Goal: Information Seeking & Learning: Learn about a topic

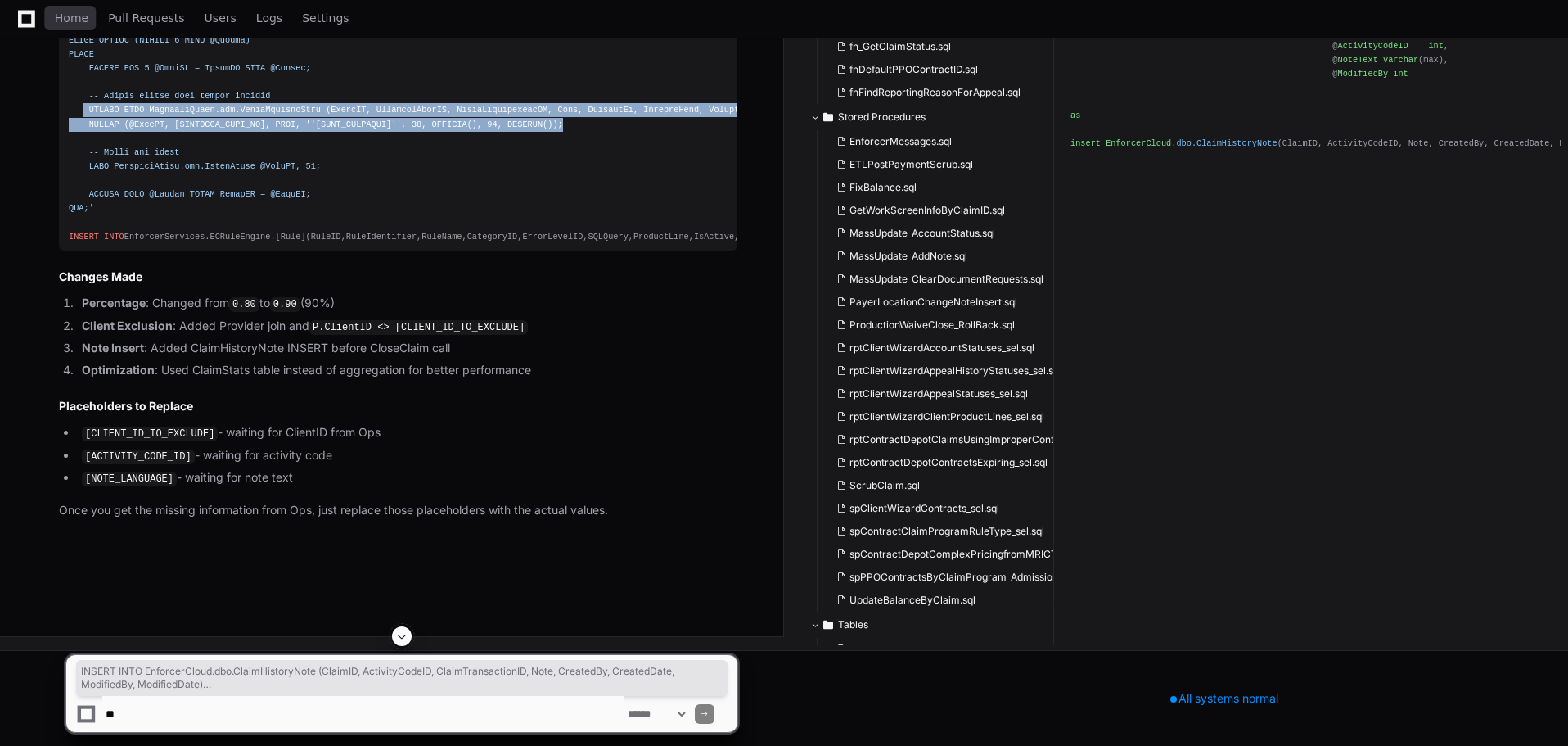
scroll to position [44860, 0]
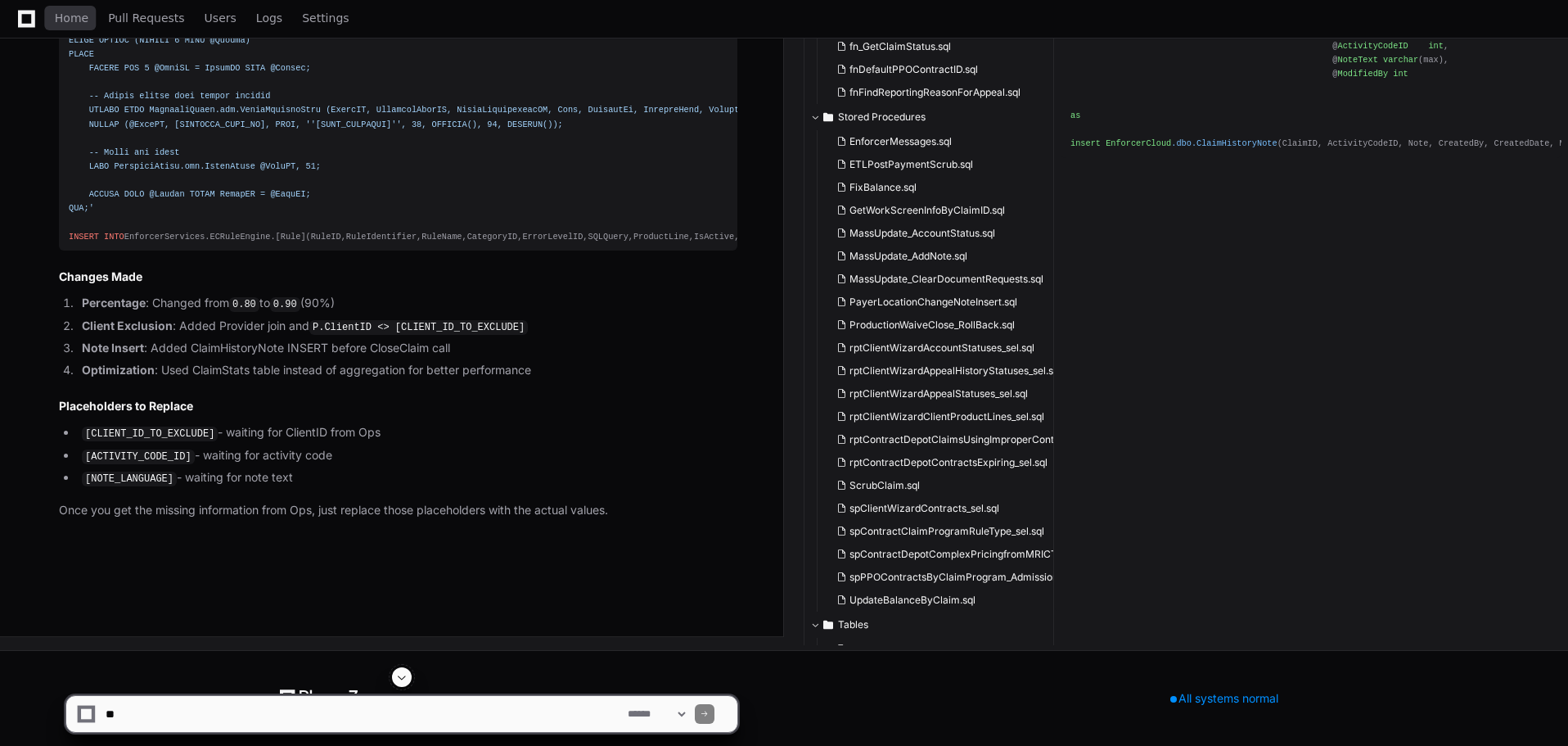
click at [53, 8] on div "Home Pull Requests Users Logs Settings" at bounding box center [183, 19] width 366 height 38
click at [68, 21] on span "Home" at bounding box center [72, 18] width 34 height 10
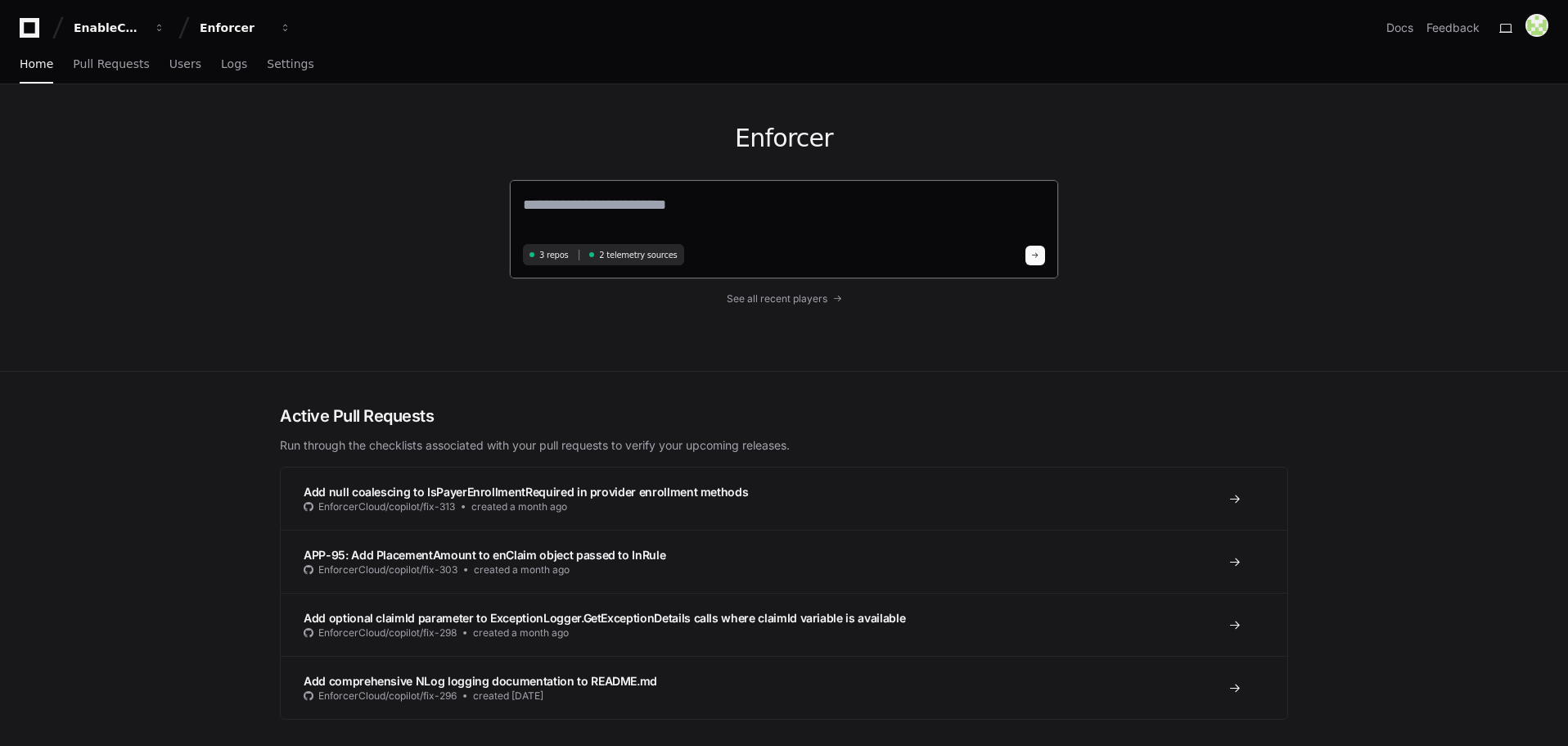
click at [618, 211] on textarea at bounding box center [784, 216] width 522 height 46
paste textarea "*********"
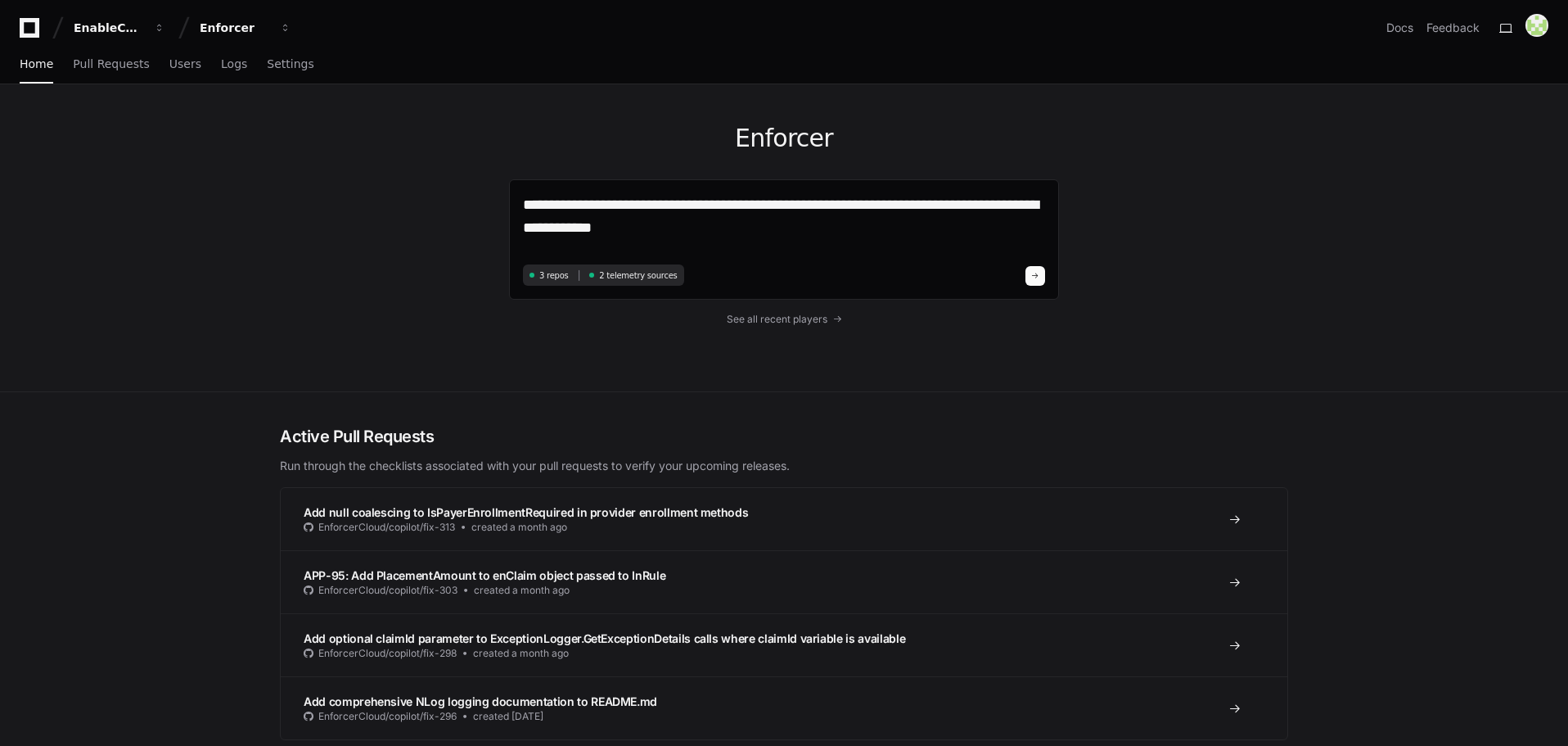
type textarea "**********"
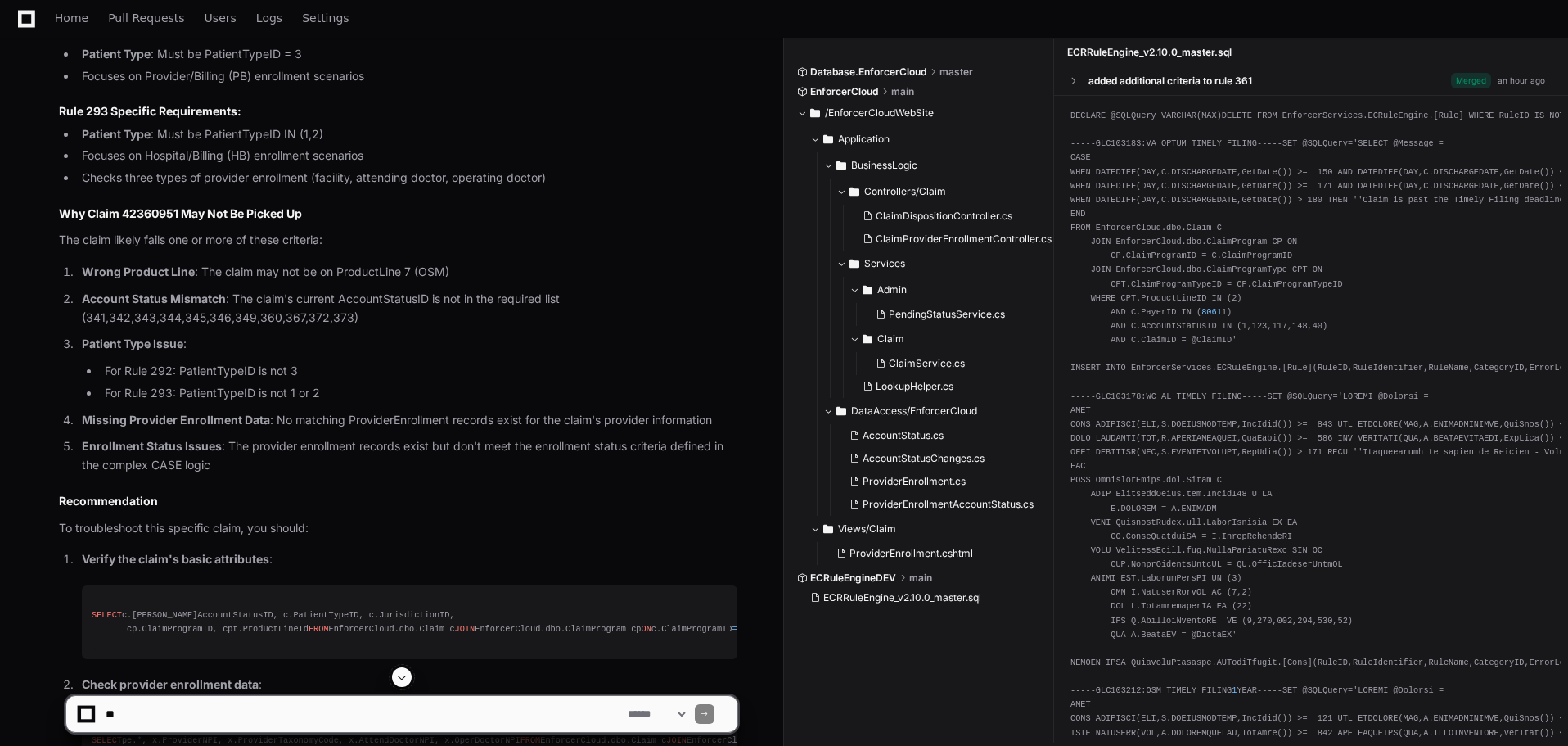
scroll to position [1228, 0]
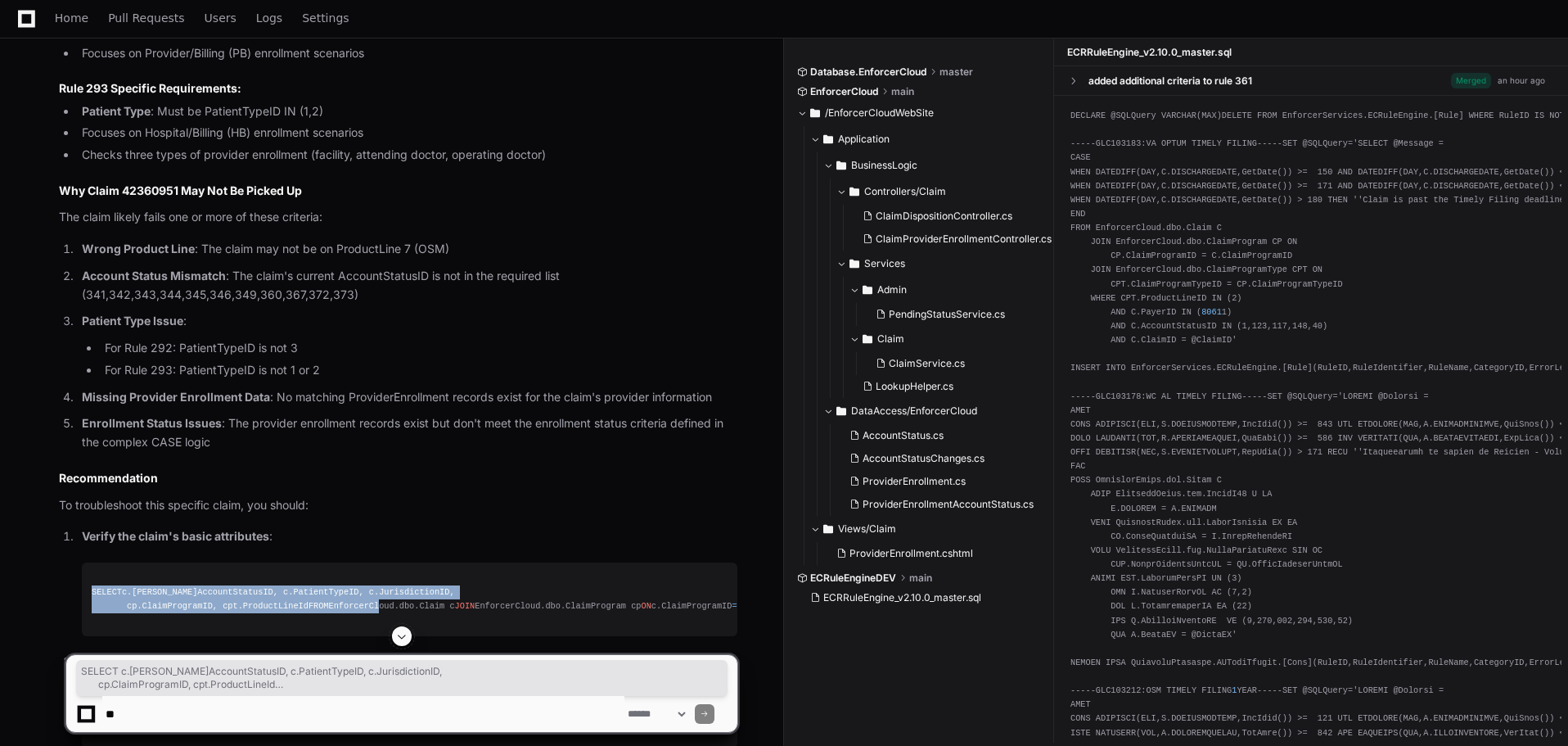
drag, startPoint x: 88, startPoint y: 589, endPoint x: 257, endPoint y: 632, distance: 174.4
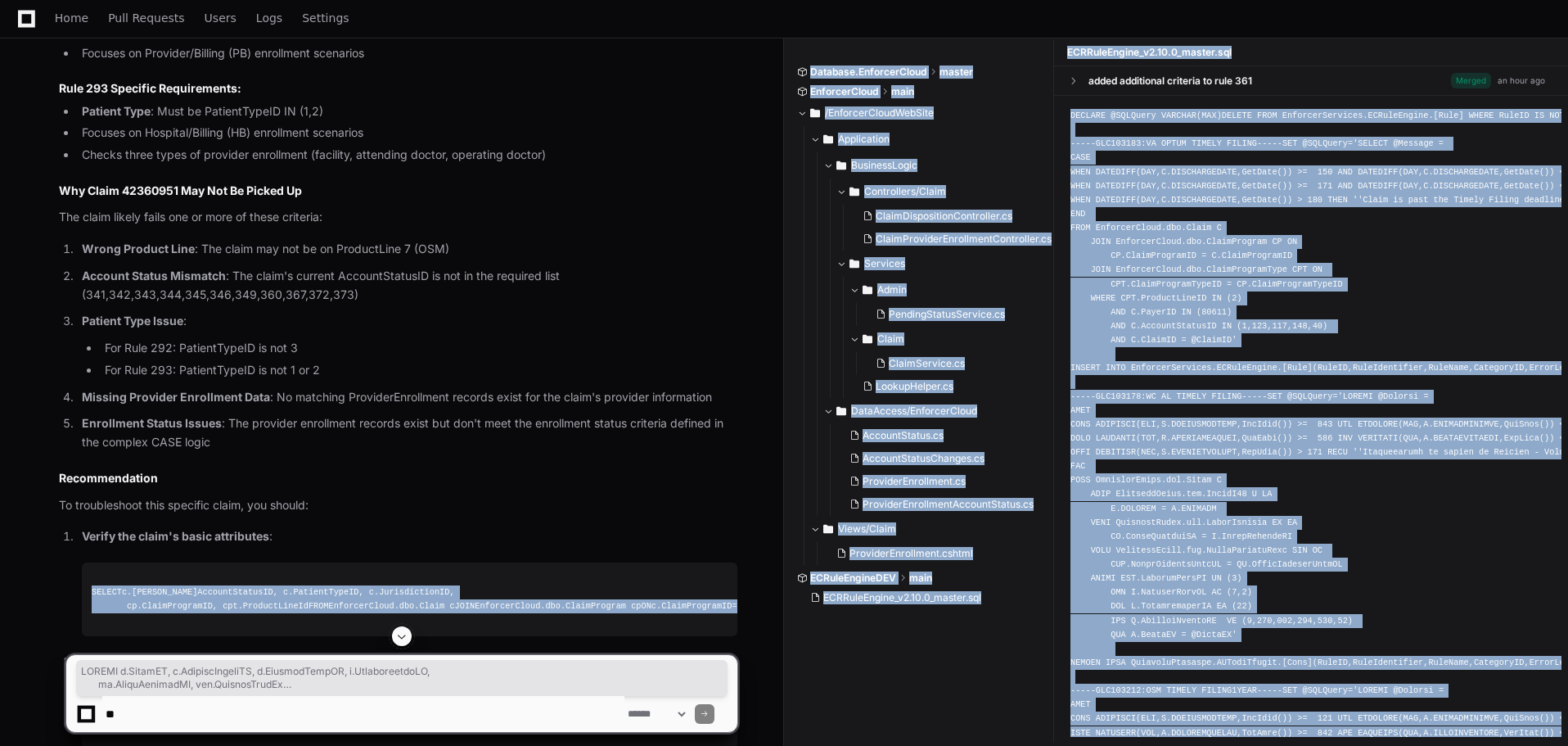
scroll to position [1501, 0]
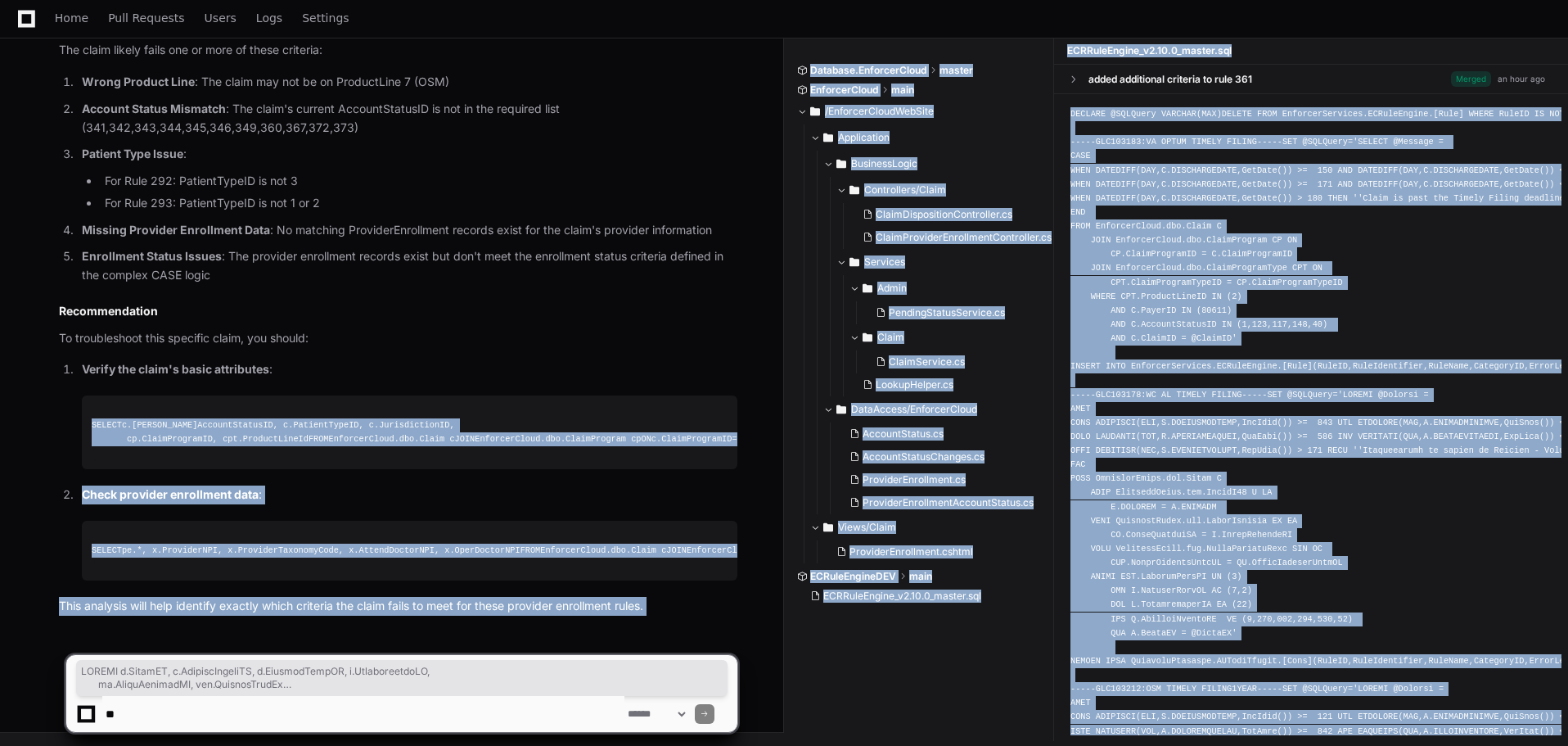
click at [278, 419] on div "SELECT c.[PERSON_NAME]AccountStatusID, c.PatientTypeID, c.JurisdictionID, cp.Cl…" at bounding box center [410, 433] width 636 height 28
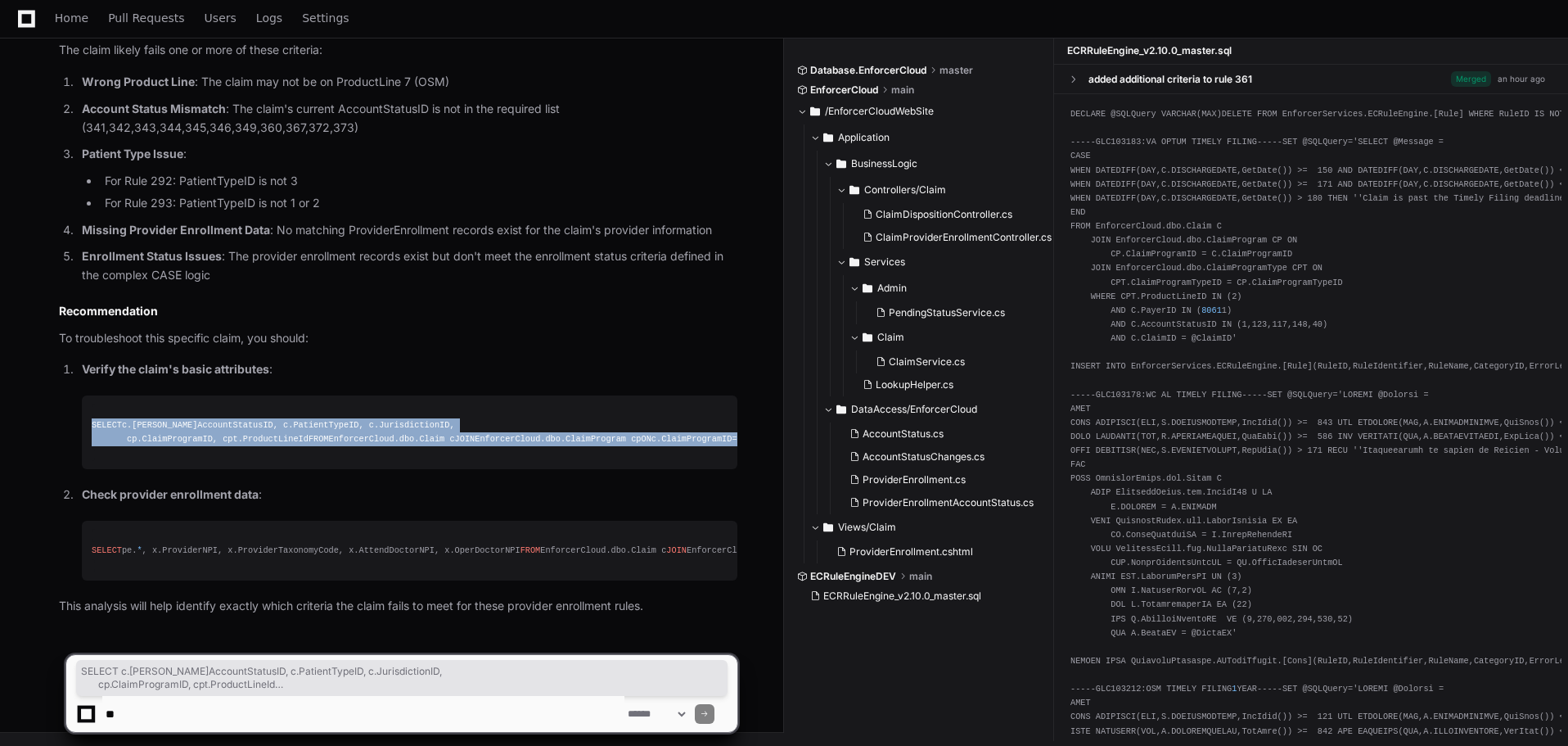
drag, startPoint x: 90, startPoint y: 313, endPoint x: 225, endPoint y: 384, distance: 152.5
click at [225, 419] on div "SELECT c.[PERSON_NAME]AccountStatusID, c.PatientTypeID, c.JurisdictionID, cp.Cl…" at bounding box center [410, 433] width 636 height 28
copy div "SELECT c.[PERSON_NAME]AccountStatusID, c.PatientTypeID, c.JurisdictionID, cp.Cl…"
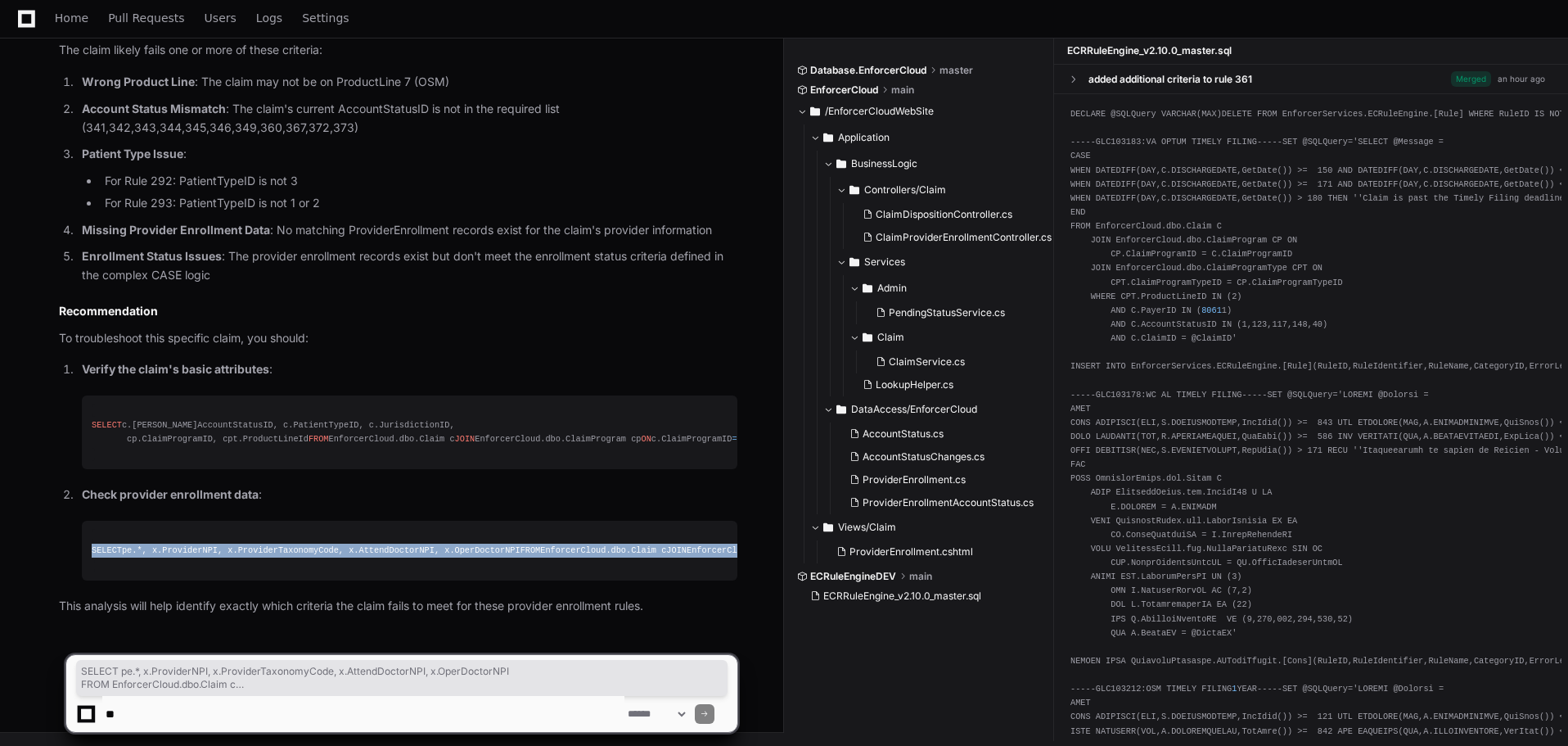
drag, startPoint x: 219, startPoint y: 565, endPoint x: 86, endPoint y: 504, distance: 146.3
click at [86, 520] on pre "SELECT pe. * , x.ProviderNPI, x.ProviderTaxonomyCode, x.AttendDoctorNPI, x.Oper…" at bounding box center [409, 550] width 655 height 60
copy div "SELECT pe. * , x.ProviderNPI, x.ProviderTaxonomyCode, x.AttendDoctorNPI, x.Oper…"
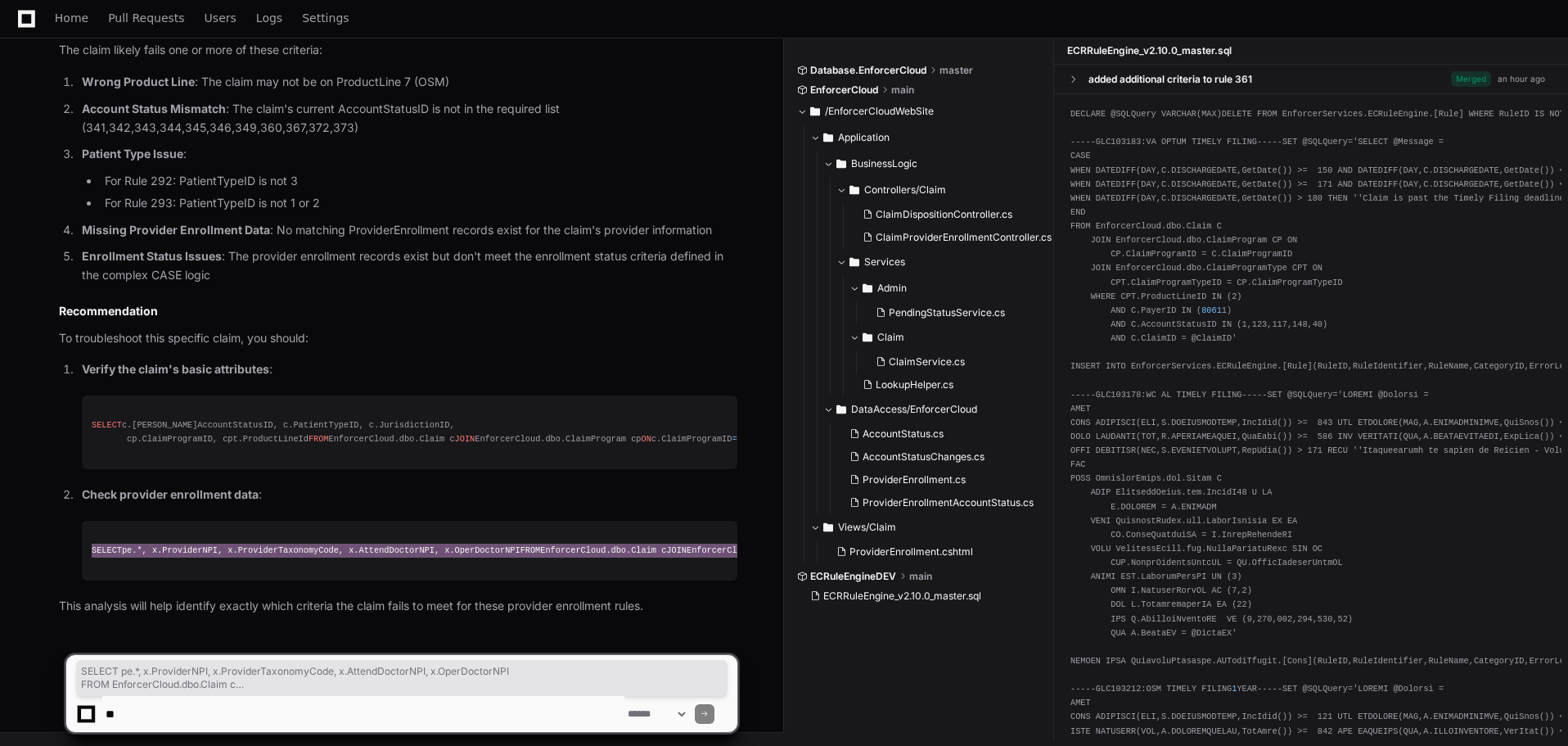
scroll to position [1507, 0]
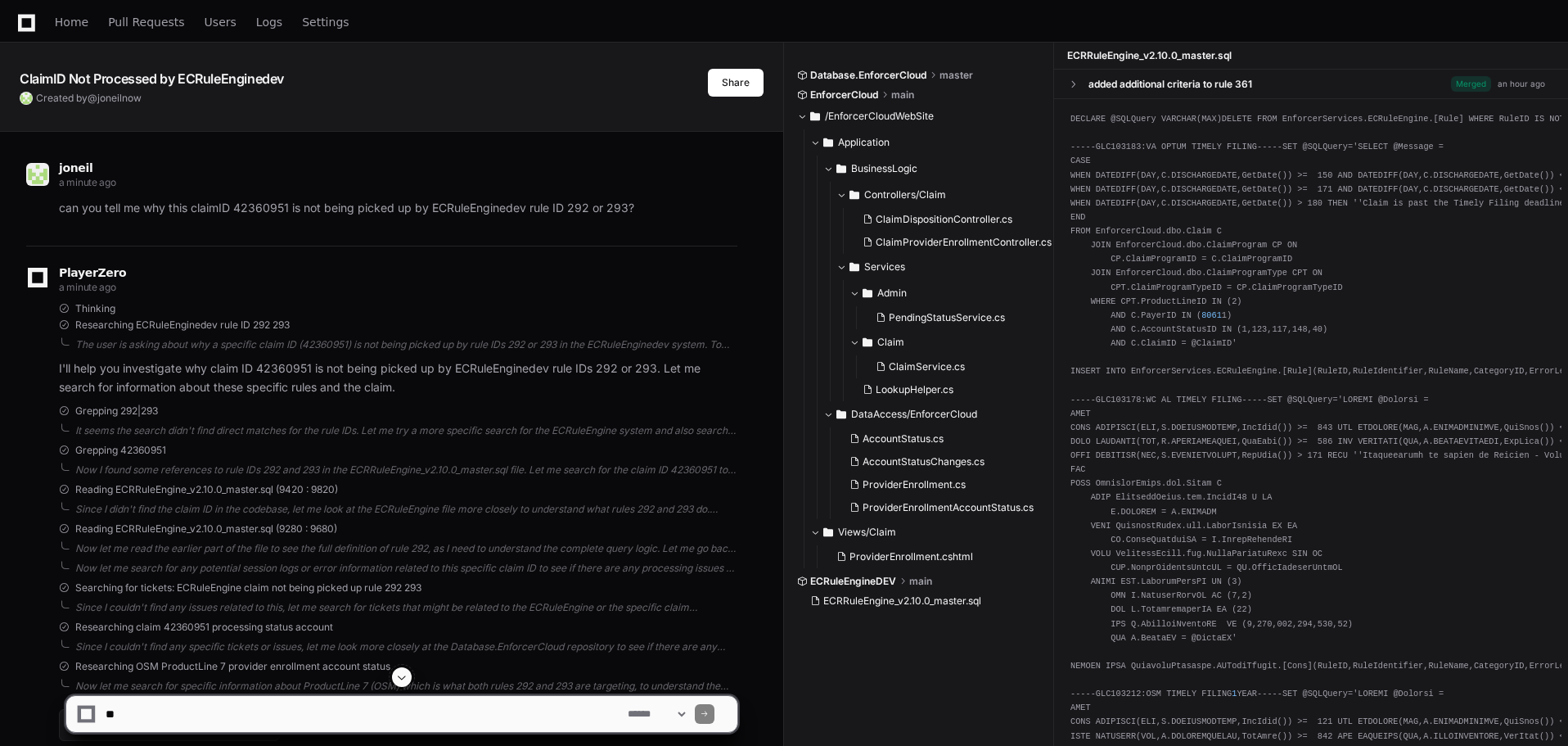
scroll to position [0, 0]
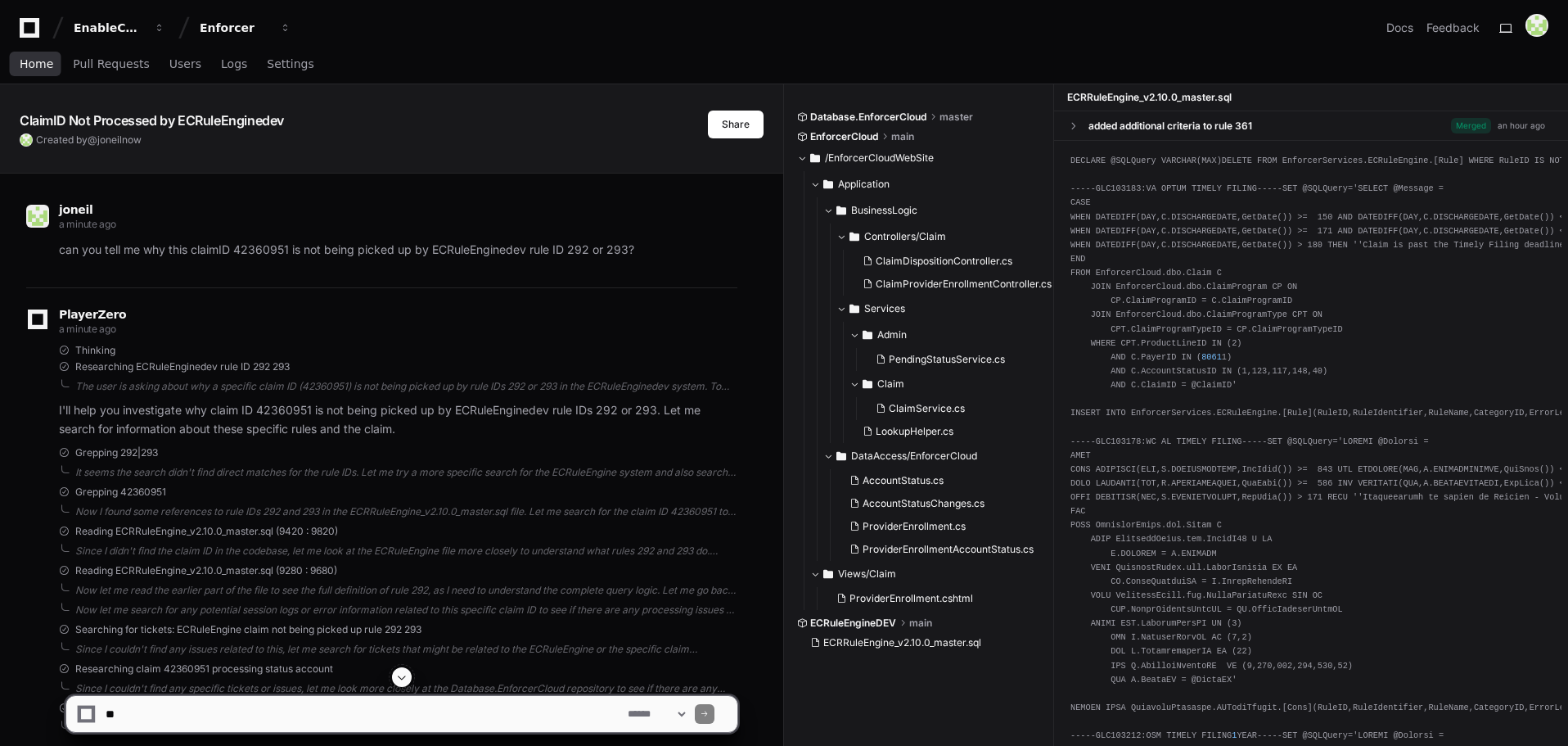
click at [38, 67] on span "Home" at bounding box center [37, 64] width 34 height 10
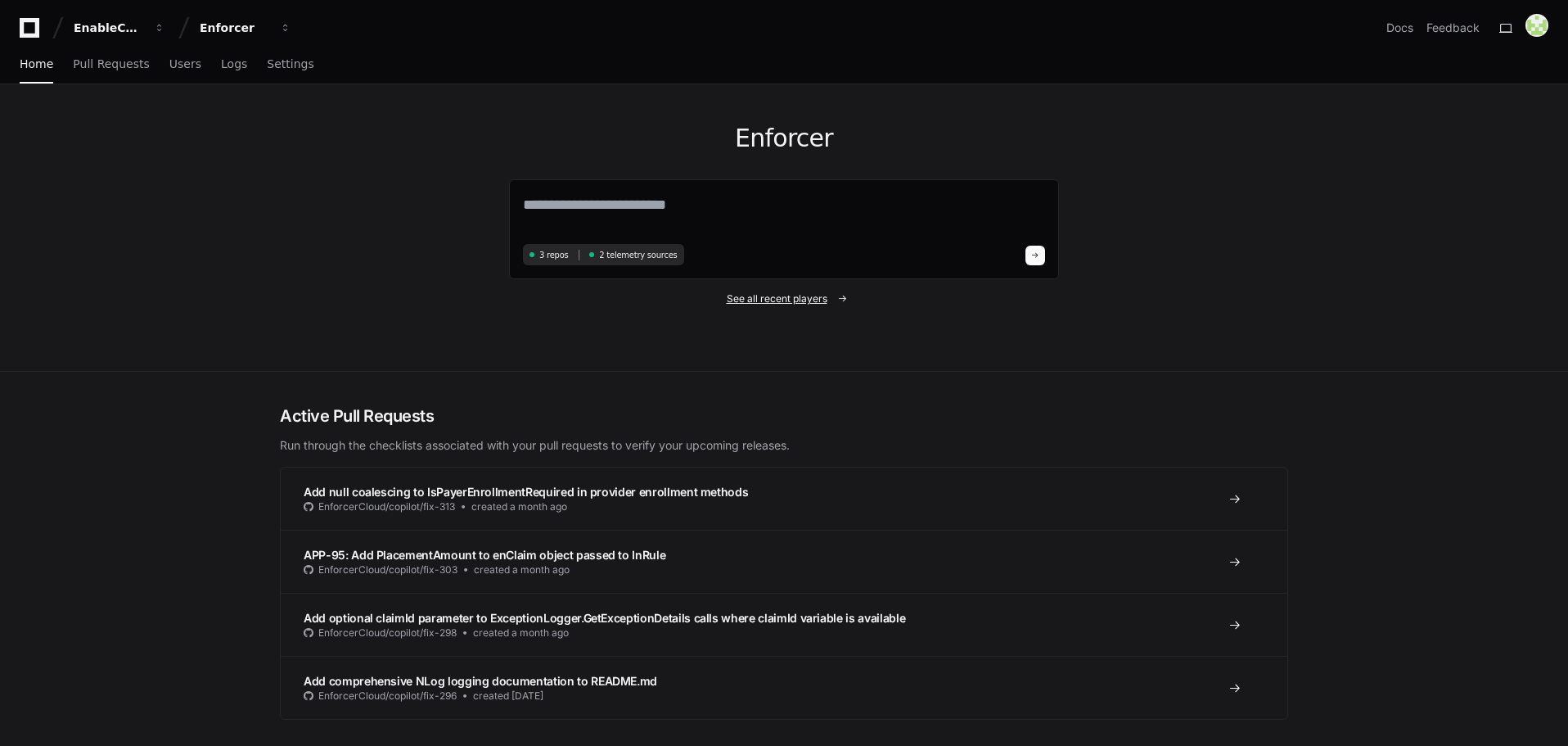
click at [761, 298] on span "See all recent players" at bounding box center [777, 298] width 100 height 13
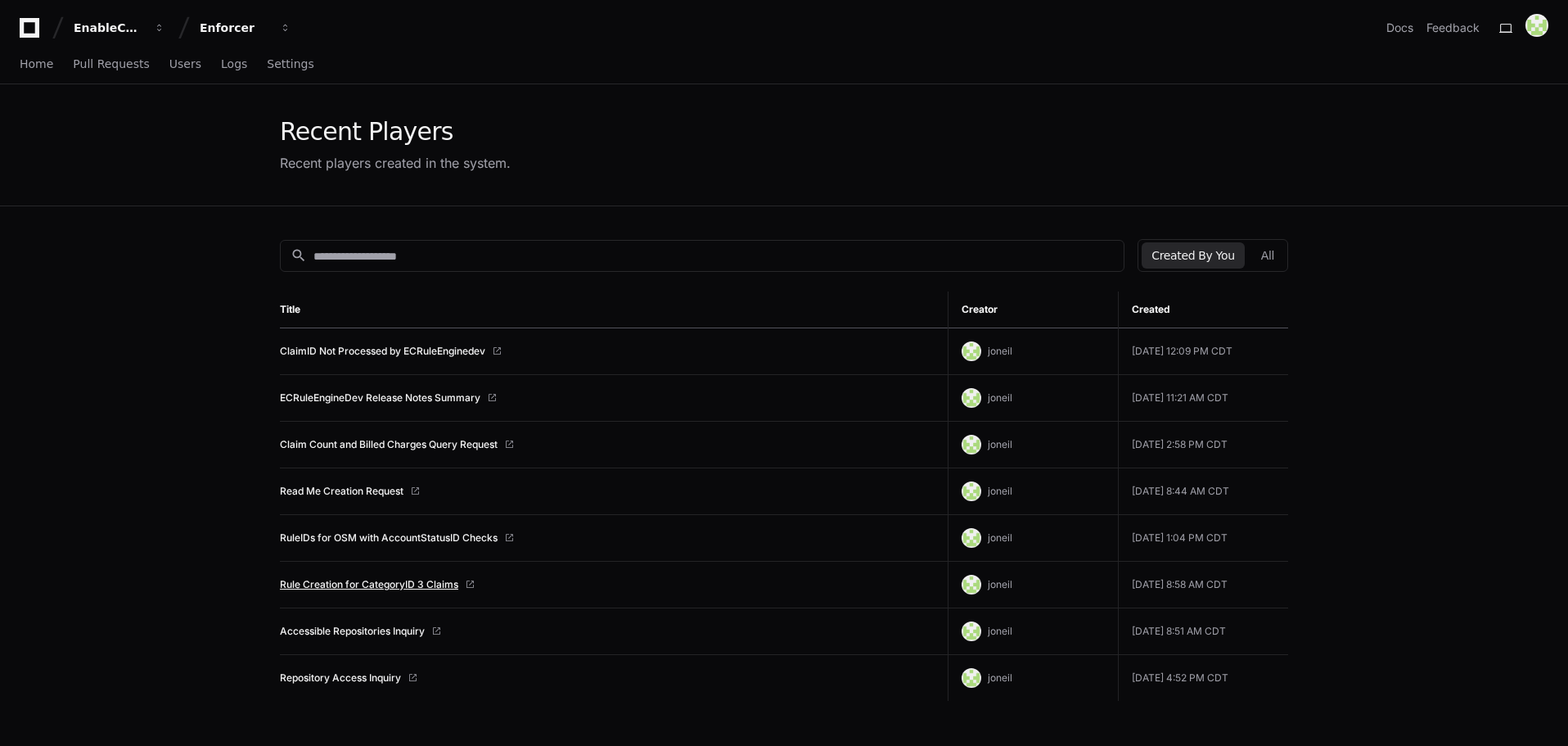
click at [419, 586] on link "Rule Creation for CategoryID 3 Claims" at bounding box center [368, 584] width 178 height 13
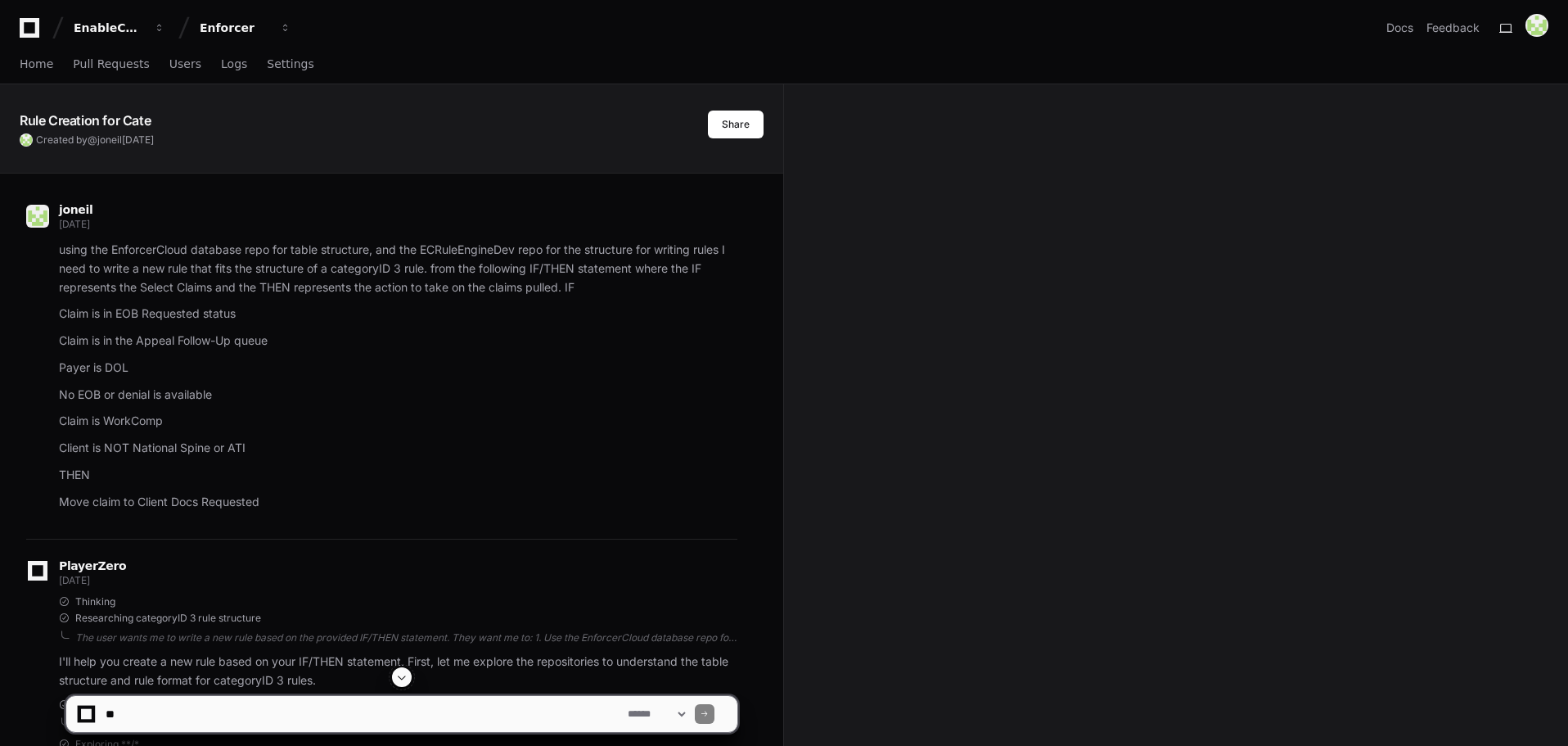
click at [404, 675] on span at bounding box center [402, 676] width 13 height 13
click at [405, 675] on span at bounding box center [402, 676] width 13 height 13
click at [405, 674] on span at bounding box center [402, 676] width 13 height 13
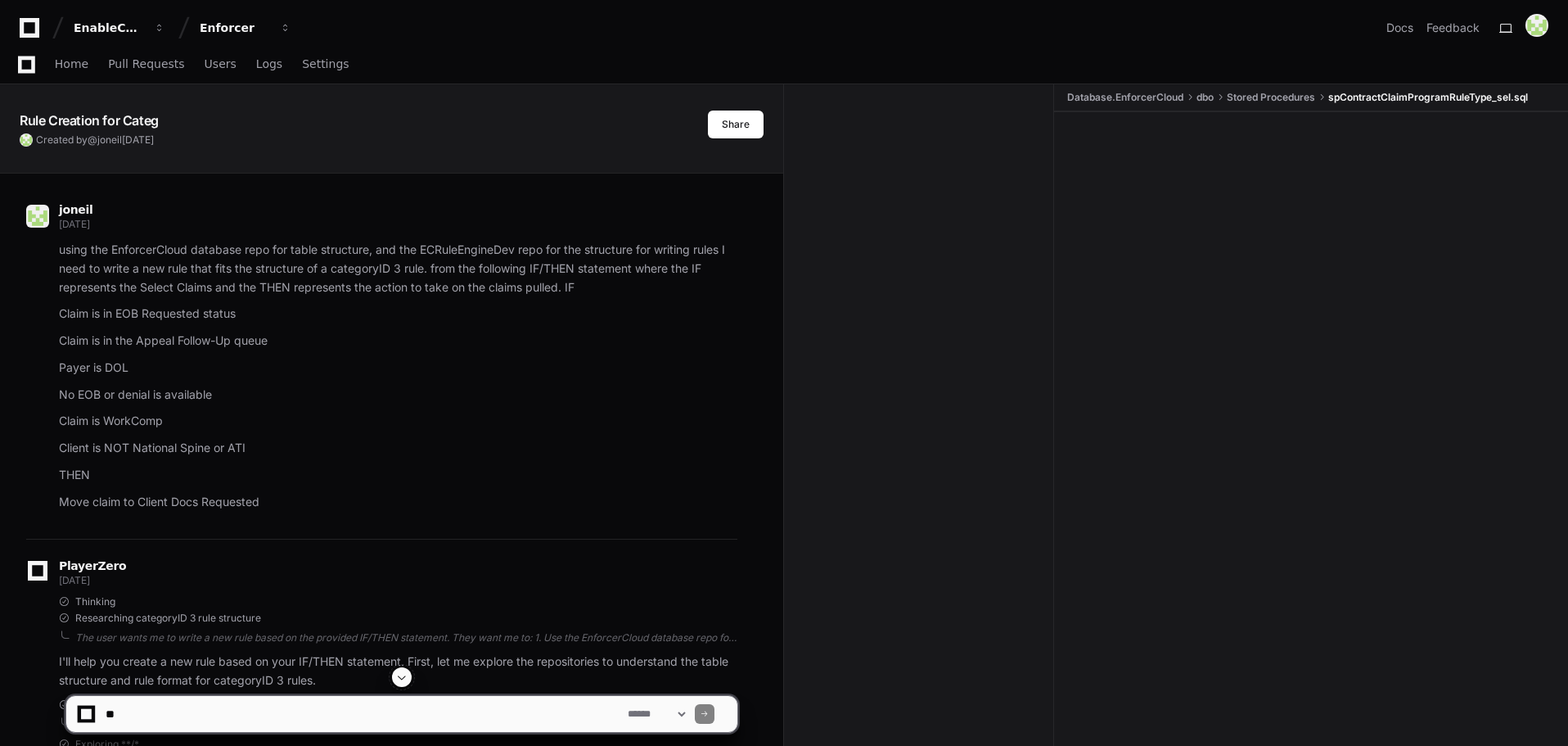
scroll to position [22112, 0]
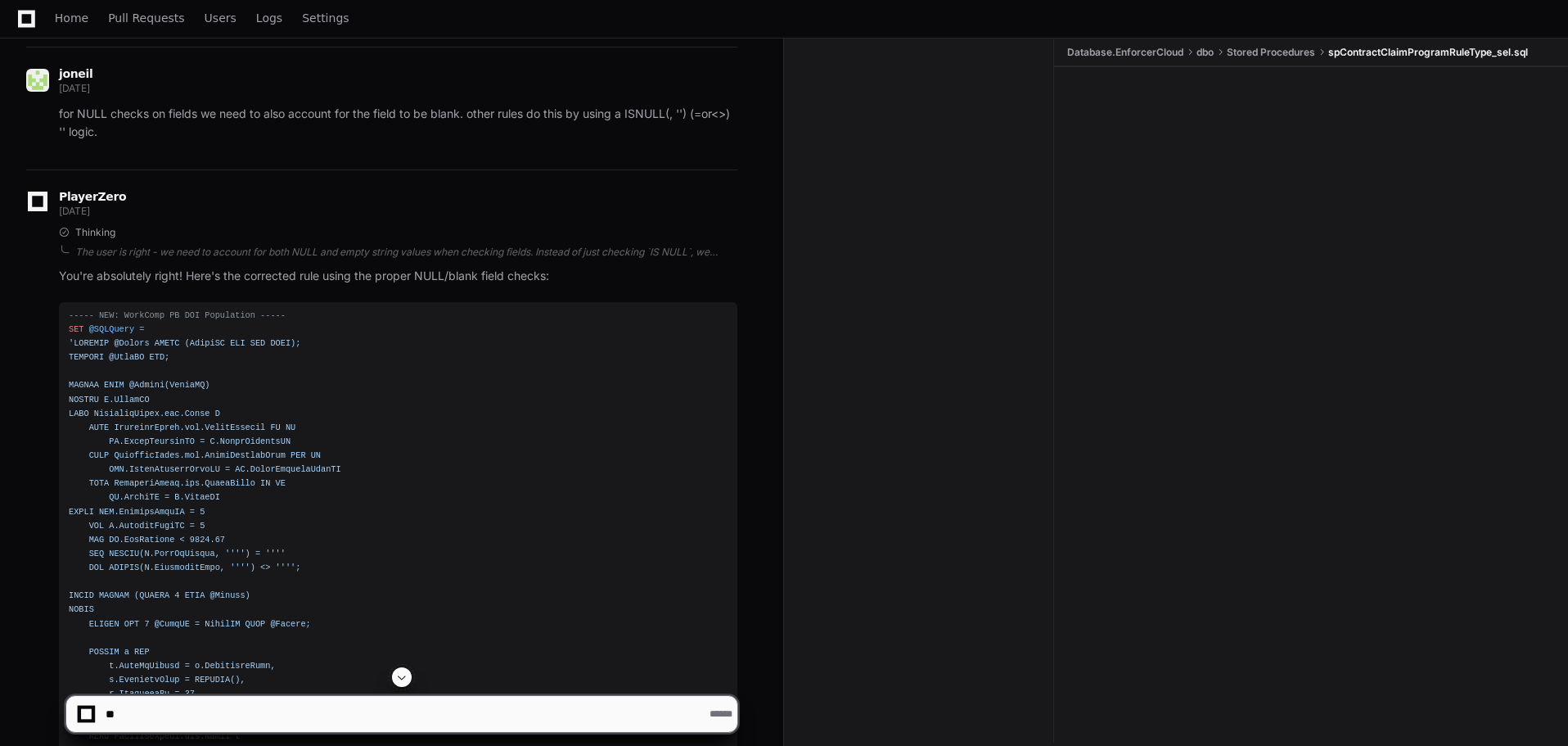
click at [401, 674] on span at bounding box center [402, 676] width 13 height 13
click at [401, 678] on span at bounding box center [402, 676] width 13 height 13
click at [402, 678] on span at bounding box center [402, 676] width 13 height 13
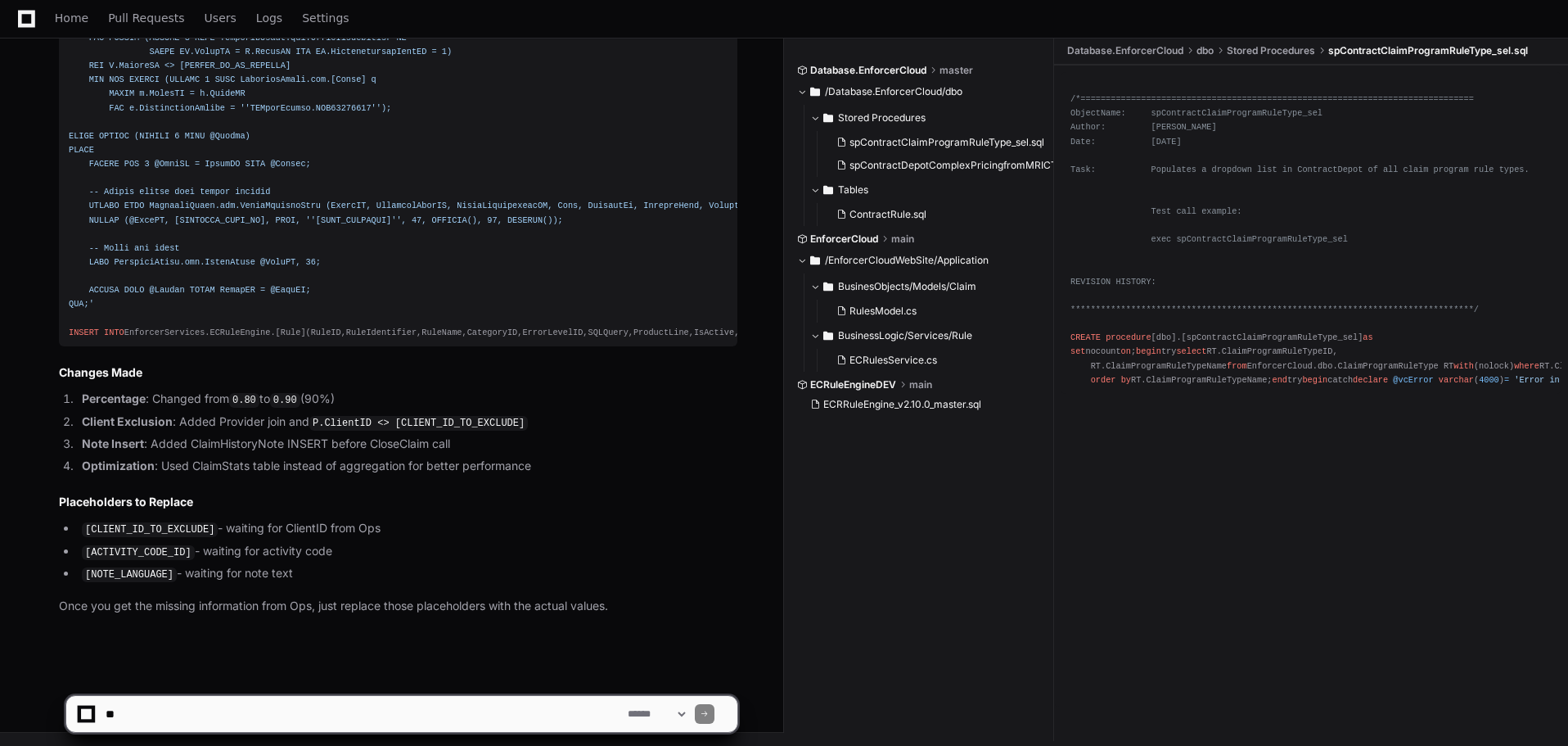
scroll to position [46257, 0]
